Goal: Information Seeking & Learning: Learn about a topic

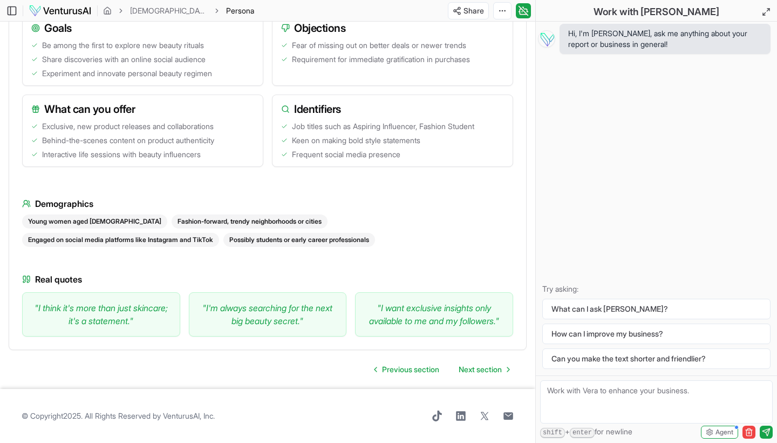
scroll to position [1560, 0]
click at [490, 368] on span "Next section" at bounding box center [480, 369] width 43 height 11
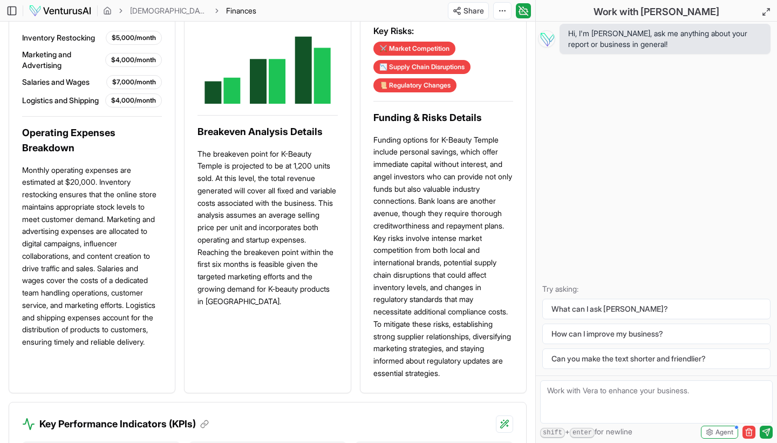
scroll to position [950, 0]
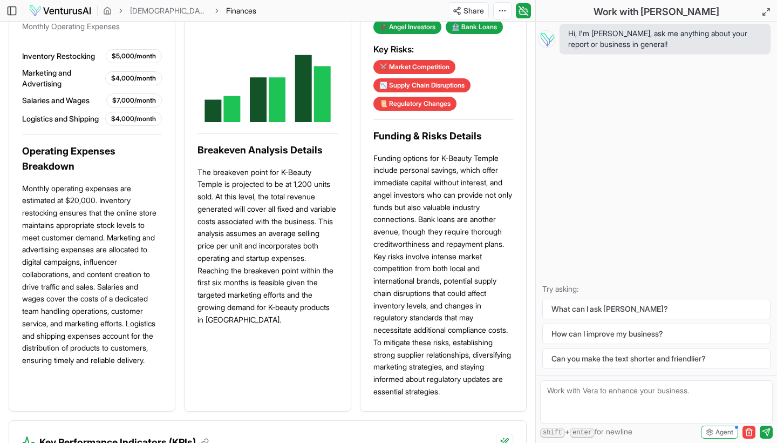
click at [262, 241] on p "The breakeven point for K-Beauty Temple is projected to be at 1,200 units sold.…" at bounding box center [268, 246] width 140 height 160
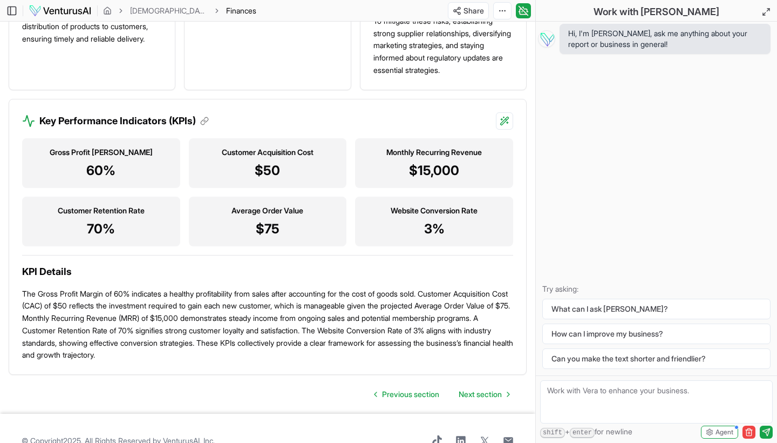
scroll to position [1271, 0]
click at [480, 389] on span "Next section" at bounding box center [480, 394] width 43 height 11
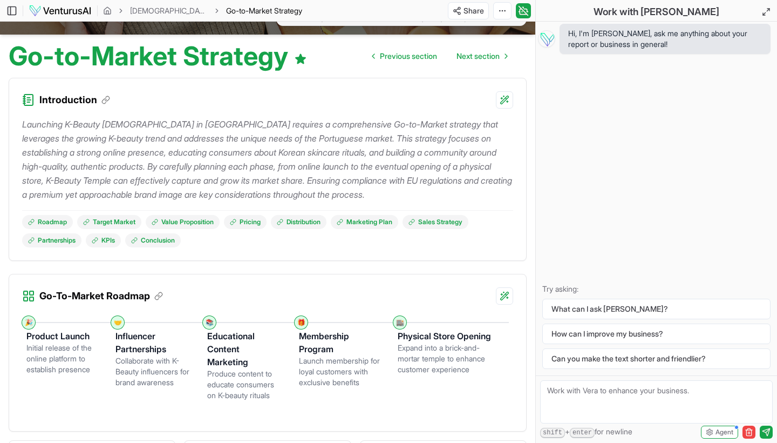
scroll to position [87, 0]
click at [751, 400] on icon "button" at bounding box center [749, 433] width 5 height 6
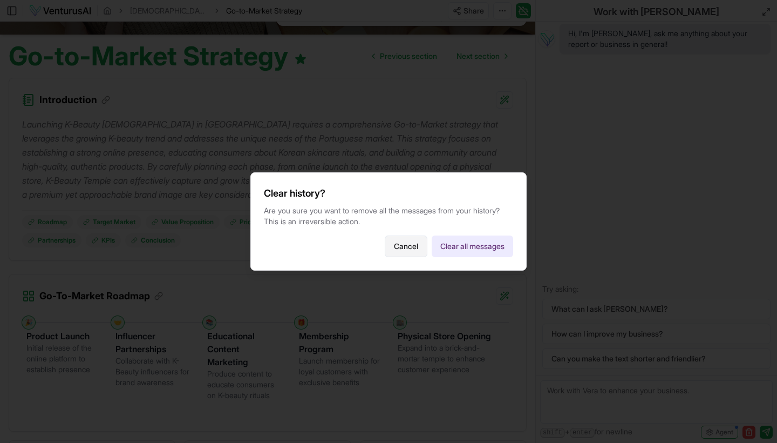
click at [407, 250] on button "Cancel" at bounding box center [406, 246] width 43 height 22
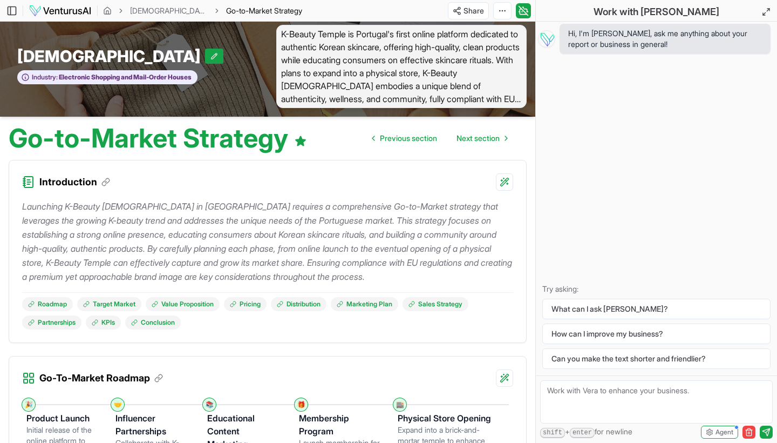
scroll to position [3, 0]
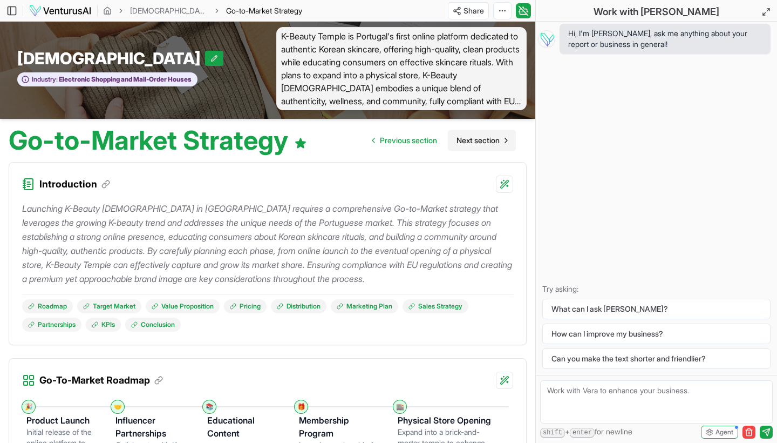
click at [478, 143] on span "Next section" at bounding box center [478, 140] width 43 height 11
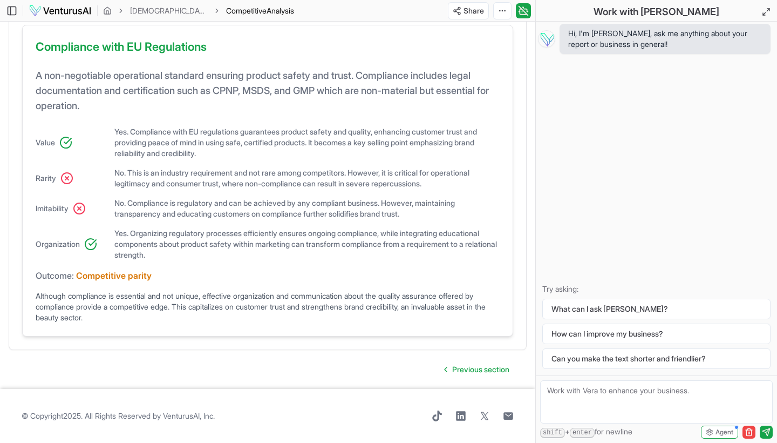
scroll to position [1033, 0]
click at [466, 369] on span "Previous section" at bounding box center [480, 369] width 57 height 11
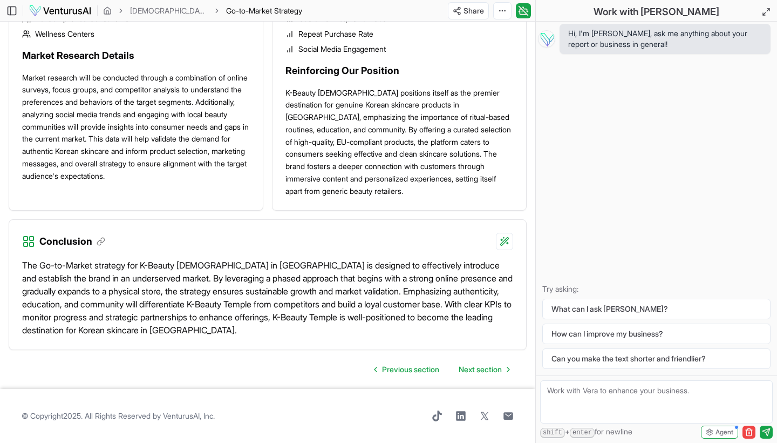
scroll to position [1442, 0]
click at [411, 373] on span "Previous section" at bounding box center [410, 369] width 57 height 11
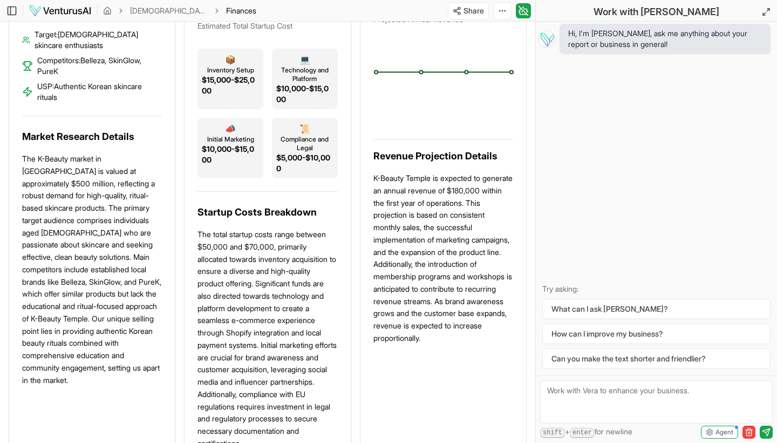
scroll to position [424, 0]
